Goal: Find specific page/section: Find specific page/section

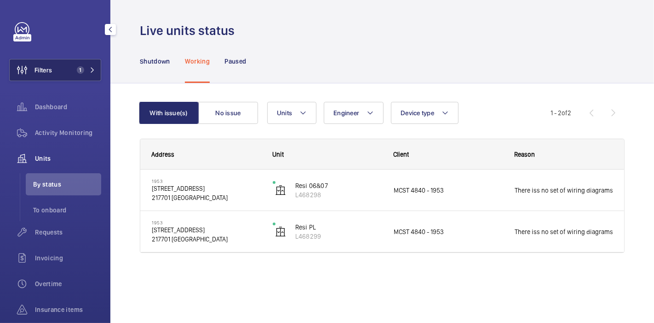
click at [60, 68] on button "Filters 1" at bounding box center [55, 70] width 92 height 22
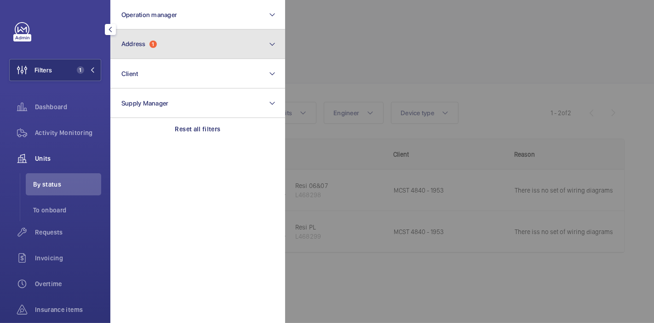
click at [159, 43] on button "Address 1" at bounding box center [197, 43] width 175 height 29
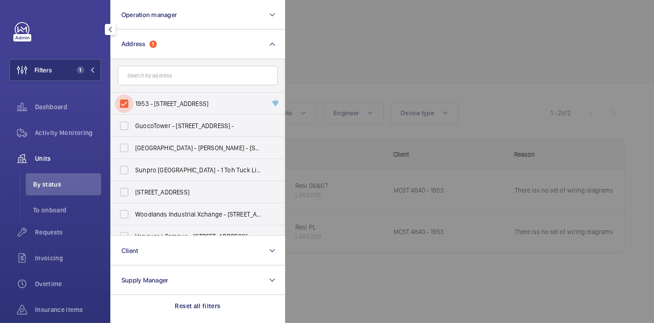
click at [122, 104] on input "1953 - [STREET_ADDRESS]" at bounding box center [124, 103] width 18 height 18
checkbox input "false"
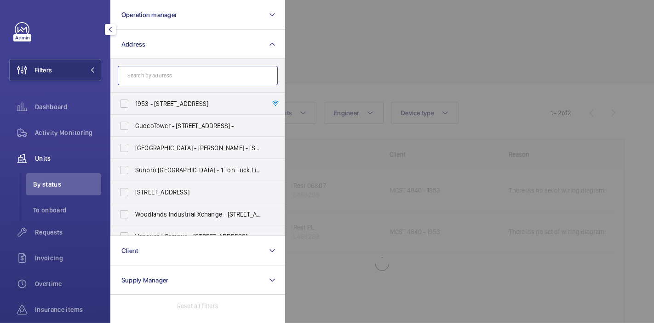
click at [159, 78] on input "text" at bounding box center [198, 75] width 160 height 19
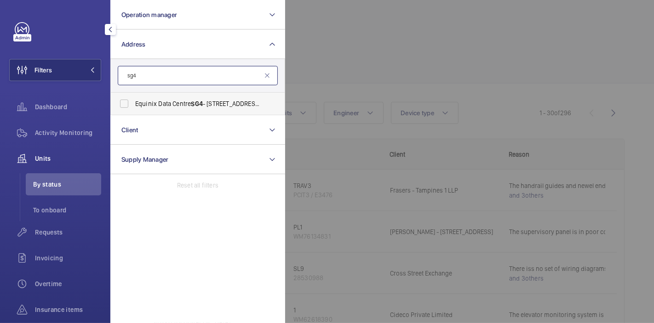
type input "sg4"
click at [157, 100] on span "Equinix Data Centre SG4 - [STREET_ADDRESS][PERSON_NAME]" at bounding box center [198, 103] width 127 height 9
click at [133, 100] on input "Equinix Data Centre SG4 - [STREET_ADDRESS][PERSON_NAME]" at bounding box center [124, 103] width 18 height 18
checkbox input "true"
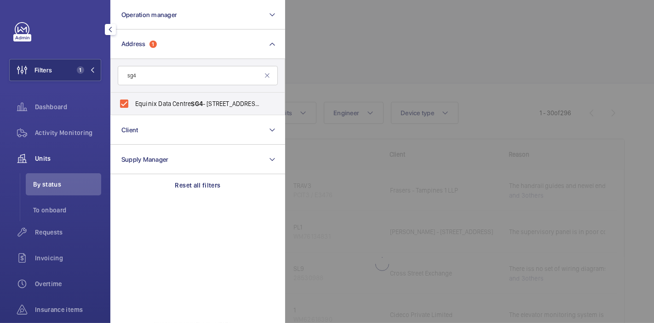
click at [329, 61] on div at bounding box center [612, 161] width 654 height 323
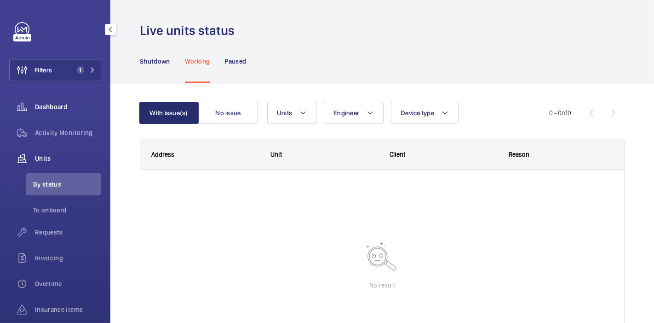
click at [69, 108] on span "Dashboard" at bounding box center [68, 106] width 66 height 9
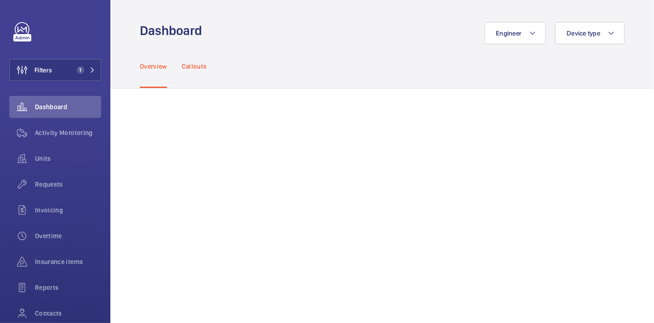
click at [198, 73] on div "Callouts" at bounding box center [194, 66] width 25 height 44
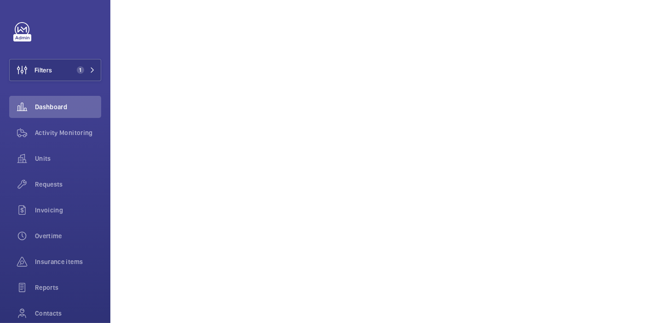
scroll to position [516, 0]
